Goal: Task Accomplishment & Management: Manage account settings

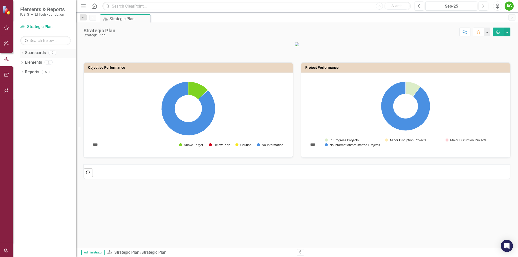
click at [22, 52] on icon "Dropdown" at bounding box center [22, 53] width 4 height 3
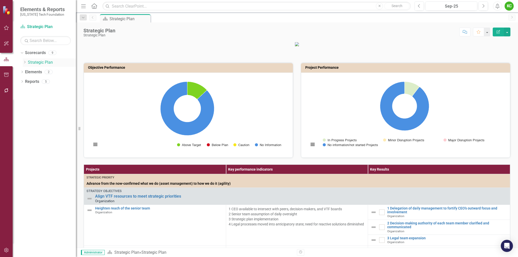
click at [26, 63] on icon "Dropdown" at bounding box center [25, 62] width 4 height 3
click at [45, 127] on link "VTCRC" at bounding box center [54, 130] width 43 height 6
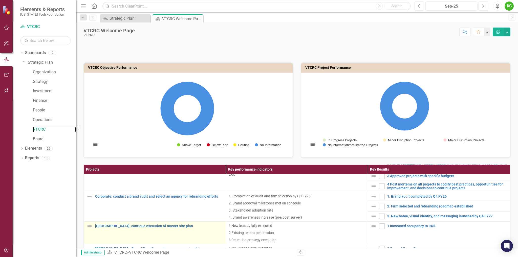
scroll to position [51, 0]
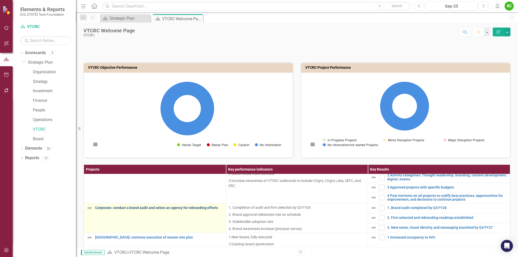
click at [182, 209] on link "Corporate: conduct a brand audit and select an agency for rebranding efforts" at bounding box center [159, 208] width 128 height 4
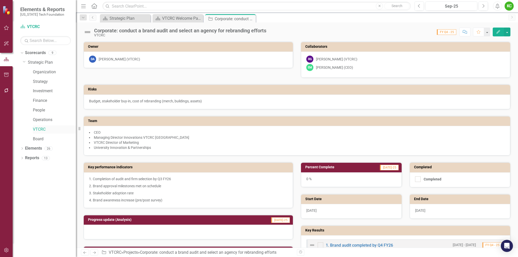
click at [41, 128] on link "VTCRC" at bounding box center [54, 130] width 43 height 6
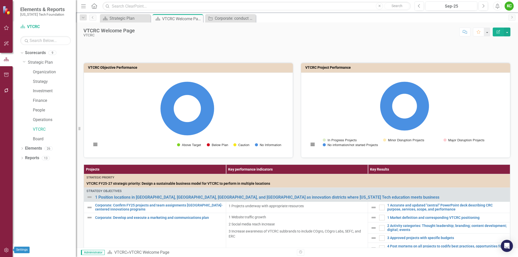
click at [5, 250] on icon "button" at bounding box center [6, 251] width 5 height 4
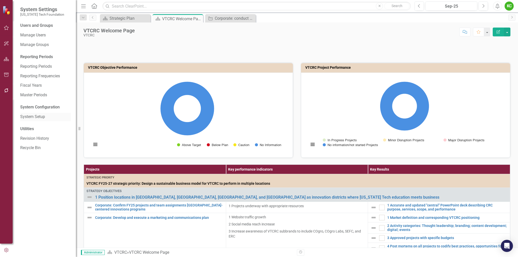
click at [34, 117] on link "System Setup" at bounding box center [45, 117] width 51 height 6
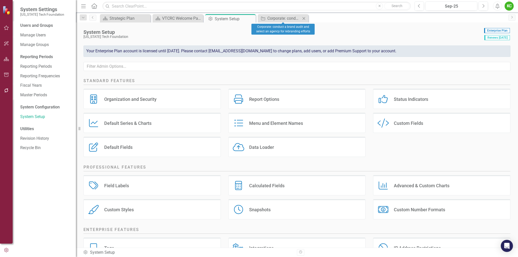
click at [304, 18] on icon at bounding box center [304, 18] width 3 height 3
click at [188, 21] on div "VTCRC Welcome Page" at bounding box center [178, 18] width 33 height 6
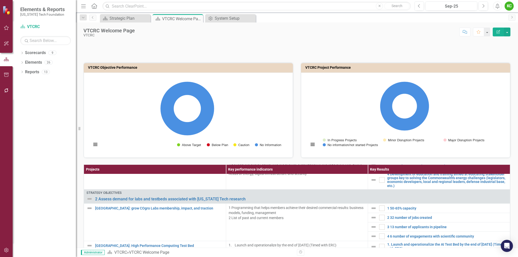
scroll to position [506, 0]
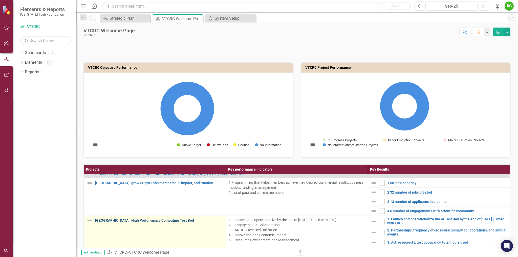
click at [167, 221] on link "[GEOGRAPHIC_DATA]: High Performance Computing Test Bed" at bounding box center [159, 221] width 128 height 4
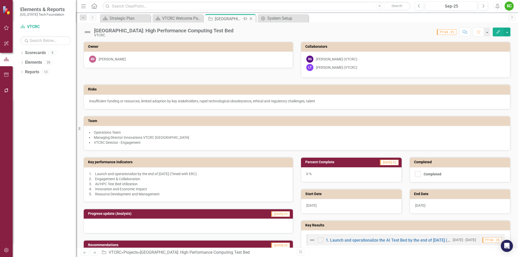
click at [251, 18] on icon "Close" at bounding box center [251, 19] width 5 height 4
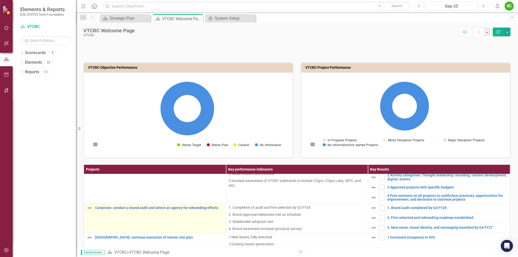
scroll to position [76, 0]
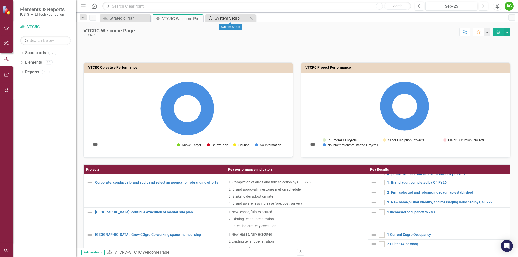
click at [232, 16] on div "System Setup" at bounding box center [231, 18] width 33 height 6
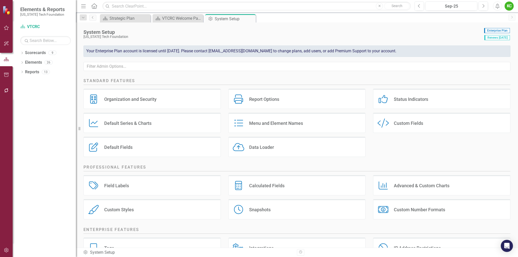
click at [263, 101] on div "Report Options" at bounding box center [264, 99] width 30 height 6
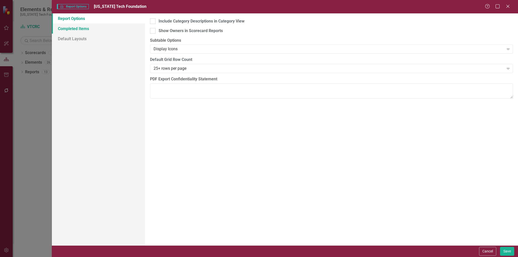
click at [75, 28] on link "Completed Items" at bounding box center [98, 29] width 93 height 10
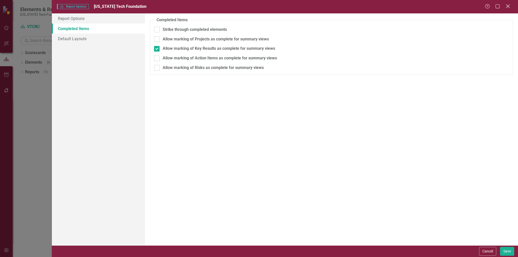
click at [509, 5] on icon "Close" at bounding box center [508, 6] width 6 height 5
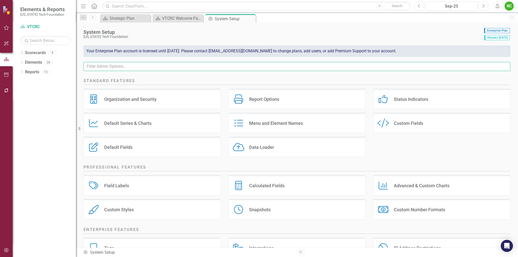
click at [187, 67] on input "text" at bounding box center [297, 66] width 427 height 9
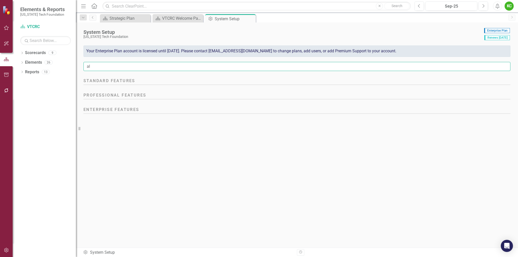
type input "a"
type input "n"
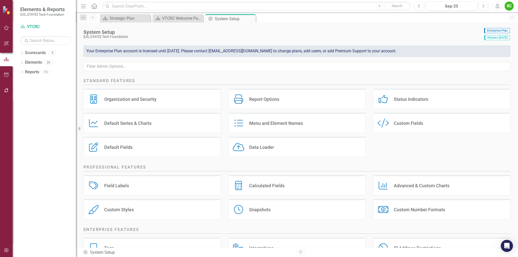
click at [291, 123] on div "Menu and Element Names" at bounding box center [276, 123] width 54 height 6
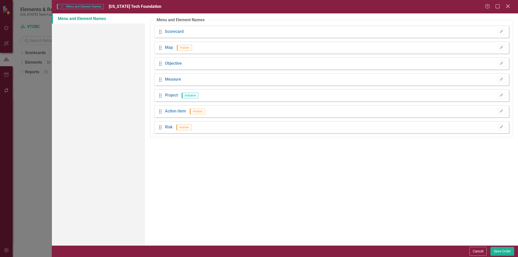
click at [509, 7] on icon "Close" at bounding box center [508, 6] width 6 height 5
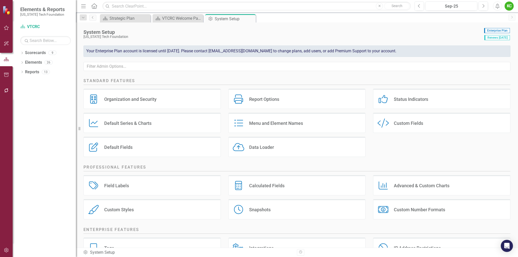
click at [256, 148] on div "Data Loader" at bounding box center [261, 148] width 25 height 6
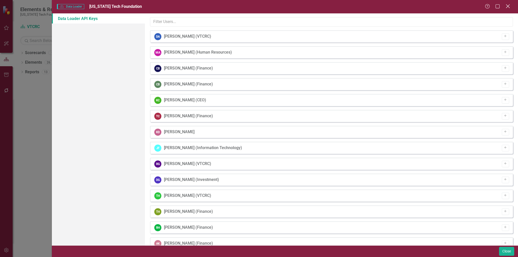
click at [509, 5] on icon "Close" at bounding box center [508, 6] width 6 height 5
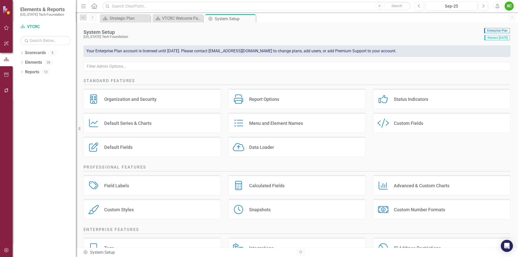
click at [126, 210] on div "Custom Styles" at bounding box center [119, 210] width 30 height 6
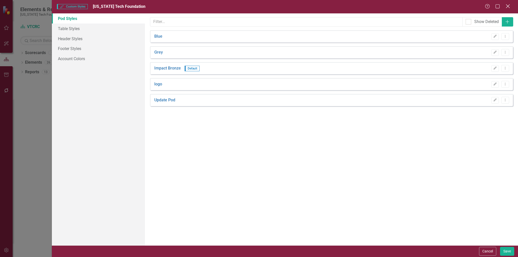
click at [508, 7] on icon at bounding box center [508, 6] width 4 height 4
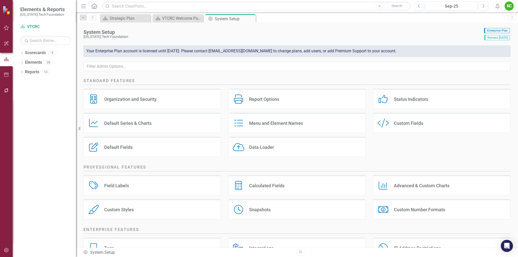
click at [267, 208] on div "Snapshots" at bounding box center [260, 210] width 22 height 6
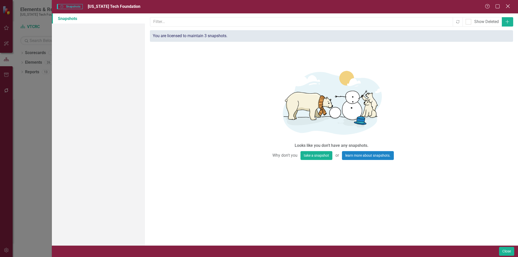
click at [507, 5] on icon at bounding box center [508, 6] width 4 height 4
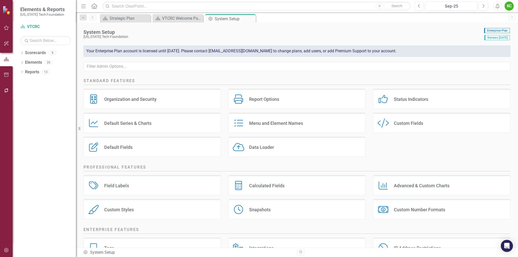
click at [411, 185] on div "Advanced & Custom Charts" at bounding box center [422, 186] width 56 height 6
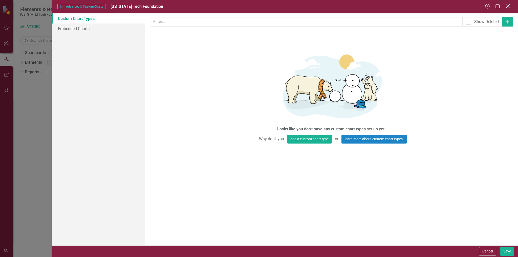
click at [507, 6] on icon "Close" at bounding box center [508, 6] width 6 height 5
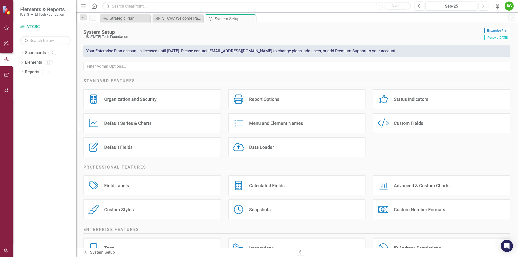
click at [273, 186] on div "Calculated Fields" at bounding box center [266, 186] width 35 height 6
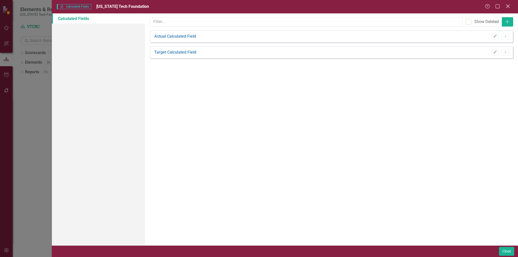
click at [507, 6] on icon "Close" at bounding box center [508, 6] width 6 height 5
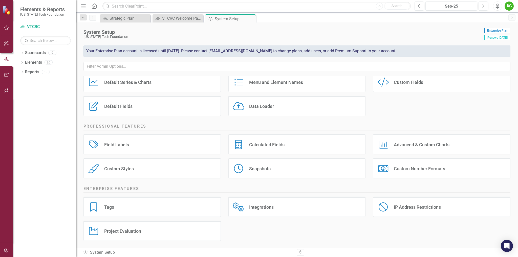
scroll to position [42, 0]
click at [156, 209] on div "Tags Tags" at bounding box center [152, 206] width 137 height 20
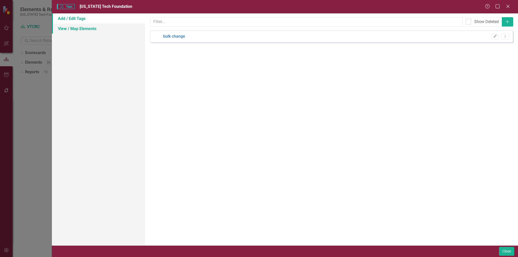
click at [78, 28] on link "View / Map Elements" at bounding box center [98, 29] width 93 height 10
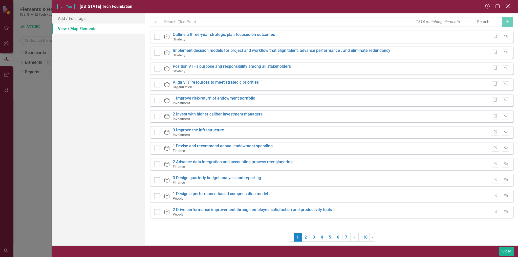
click at [508, 6] on icon at bounding box center [508, 6] width 4 height 4
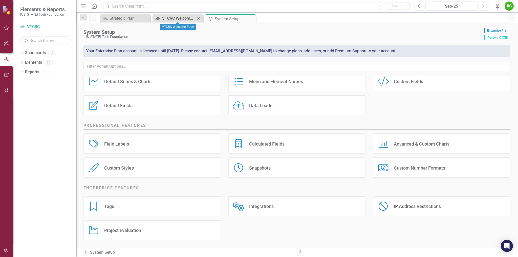
click at [173, 19] on div "VTCRC Welcome Page" at bounding box center [178, 18] width 33 height 6
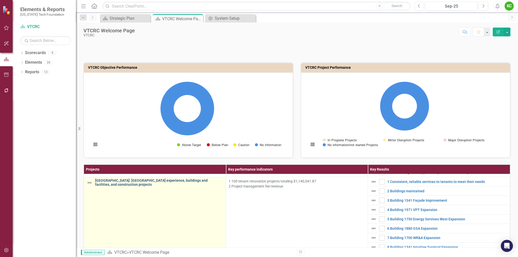
scroll to position [304, 0]
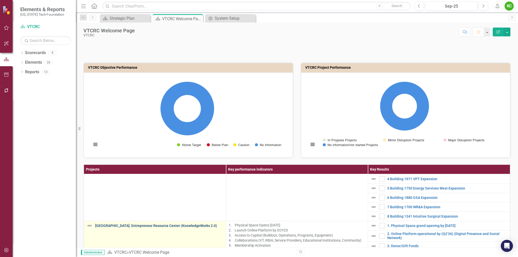
click at [148, 226] on link "[GEOGRAPHIC_DATA]: Entrepreneur Resource Center (KnowledgeWorks 2.0)" at bounding box center [159, 226] width 128 height 4
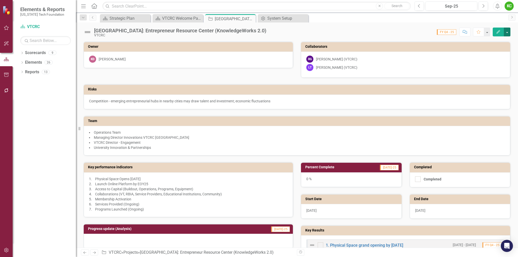
click at [507, 34] on button "button" at bounding box center [507, 32] width 7 height 9
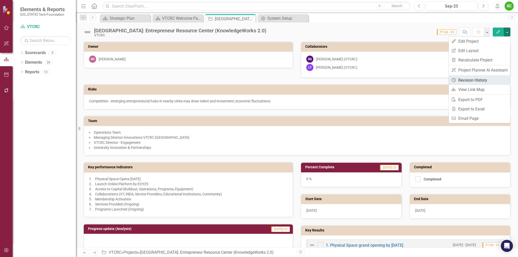
click at [482, 80] on link "Revision History Revision History" at bounding box center [480, 80] width 62 height 9
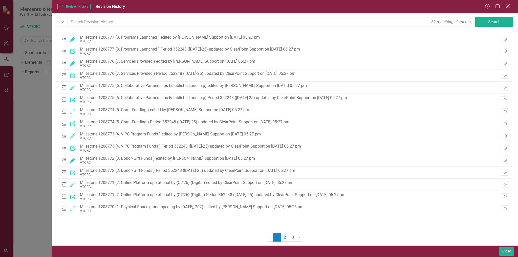
click at [506, 5] on icon "Close" at bounding box center [508, 6] width 6 height 5
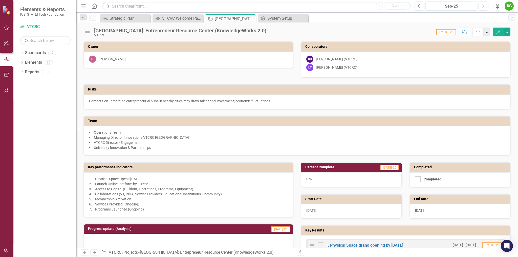
click at [487, 33] on button "button" at bounding box center [487, 32] width 7 height 9
click at [495, 32] on button "Edit" at bounding box center [498, 32] width 11 height 9
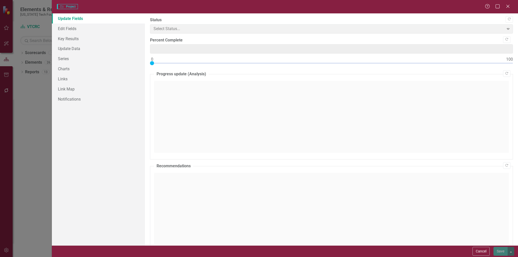
type input "0"
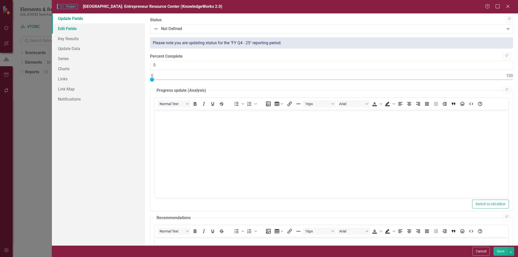
click at [72, 27] on link "Edit Fields" at bounding box center [98, 29] width 93 height 10
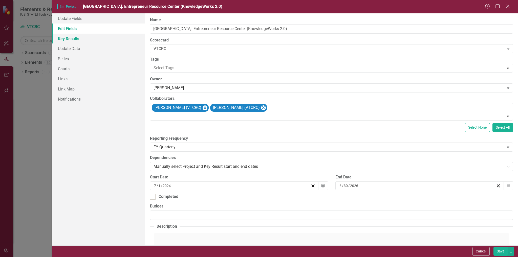
click at [64, 40] on link "Key Results" at bounding box center [98, 39] width 93 height 10
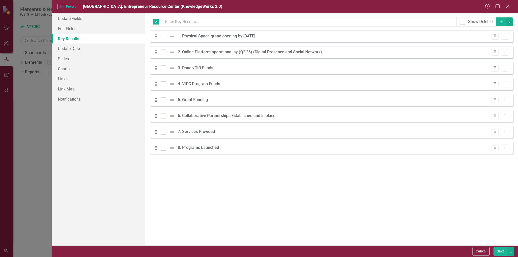
checkbox input "false"
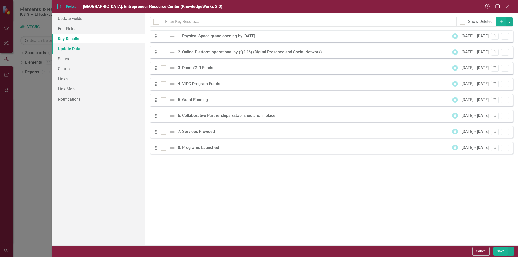
click at [68, 47] on link "Update Data" at bounding box center [98, 49] width 93 height 10
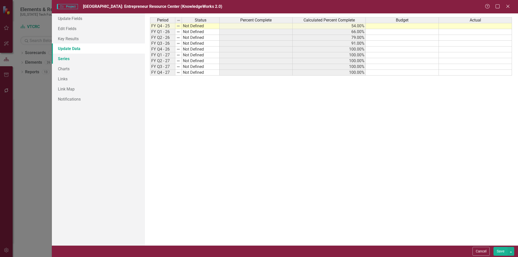
click at [70, 58] on link "Series" at bounding box center [98, 59] width 93 height 10
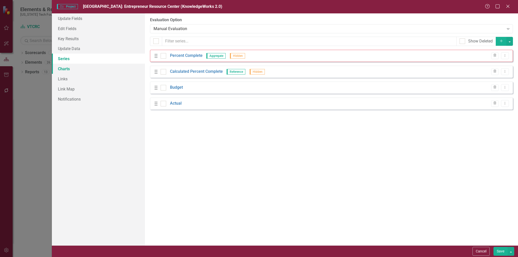
click at [66, 69] on link "Charts" at bounding box center [98, 69] width 93 height 10
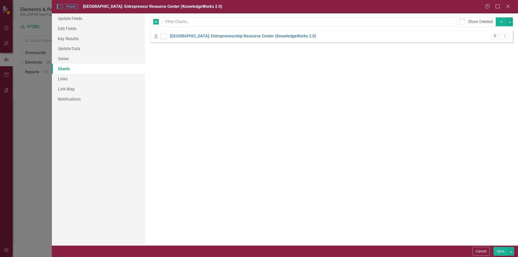
checkbox input "false"
click at [66, 80] on link "Links" at bounding box center [98, 79] width 93 height 10
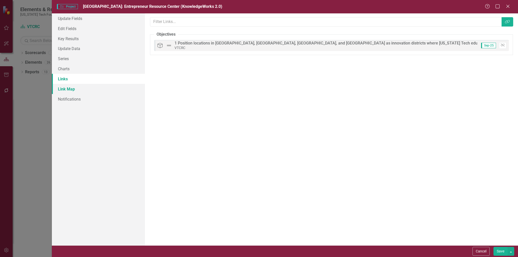
click at [65, 90] on link "Link Map" at bounding box center [98, 89] width 93 height 10
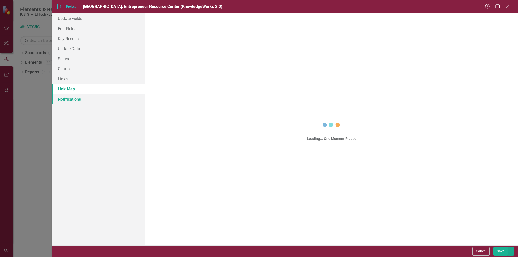
click at [66, 99] on link "Notifications" at bounding box center [98, 99] width 93 height 10
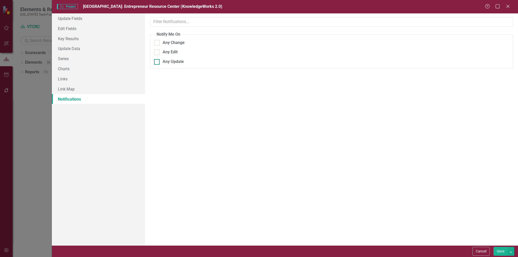
click at [157, 62] on input "Any Update" at bounding box center [155, 60] width 3 height 3
checkbox input "false"
click at [509, 7] on icon "Close" at bounding box center [508, 6] width 6 height 5
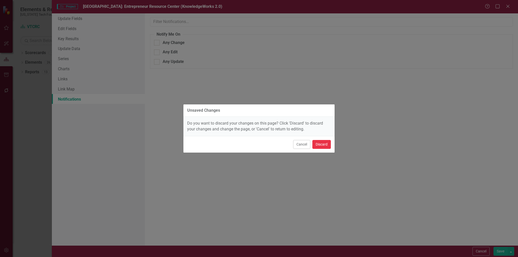
click at [323, 144] on button "Discard" at bounding box center [322, 144] width 18 height 9
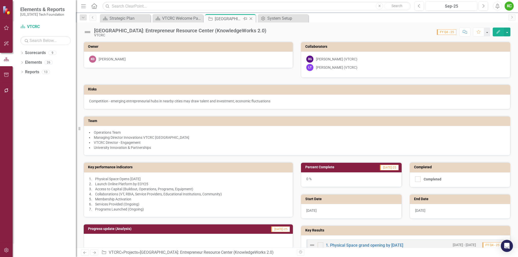
click at [251, 18] on icon "Close" at bounding box center [251, 19] width 5 height 4
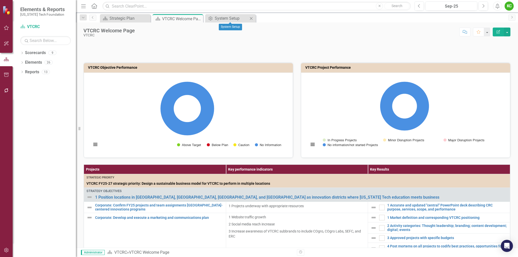
click at [251, 18] on icon "Close" at bounding box center [251, 18] width 5 height 4
